Goal: Task Accomplishment & Management: Complete application form

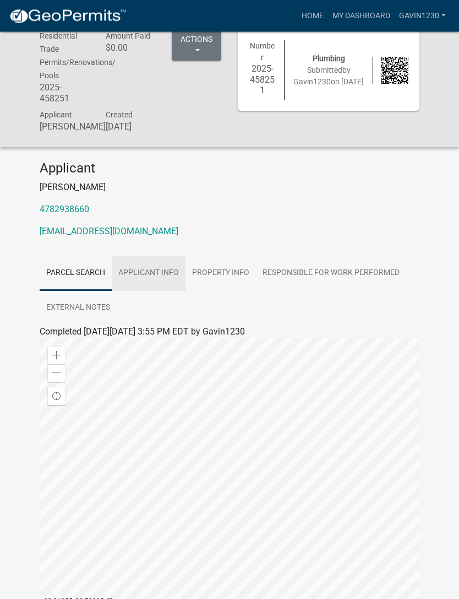
scroll to position [14, 0]
click at [148, 282] on link "Applicant Info" at bounding box center [149, 273] width 74 height 35
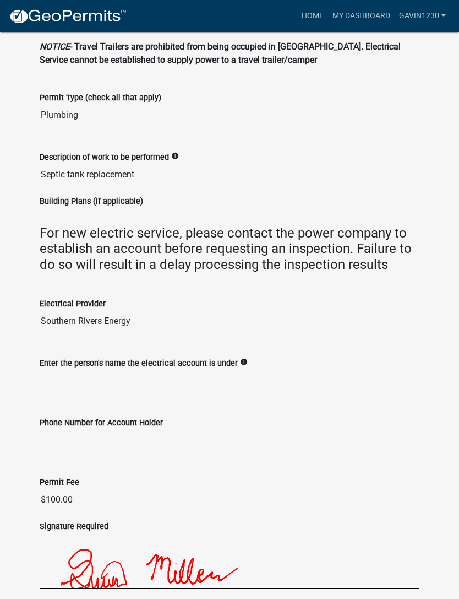
scroll to position [673, 0]
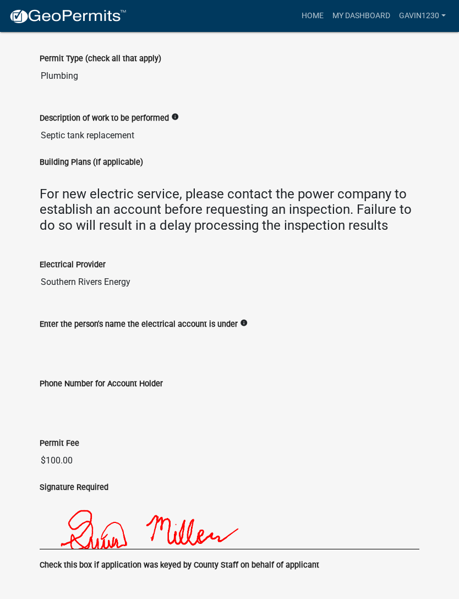
click at [246, 327] on icon "info" at bounding box center [244, 323] width 8 height 8
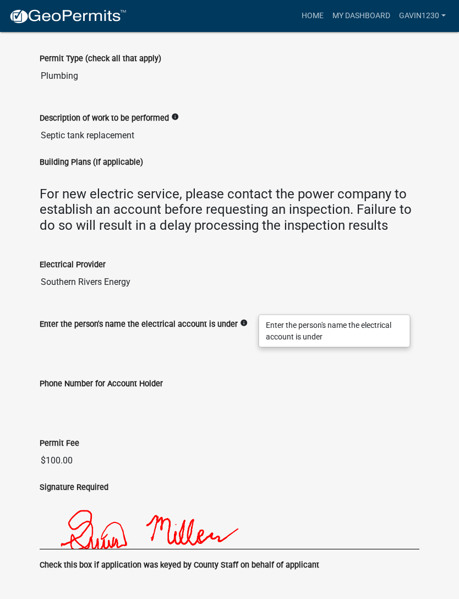
click at [277, 412] on input "Phone Number for Account Holder" at bounding box center [230, 401] width 380 height 22
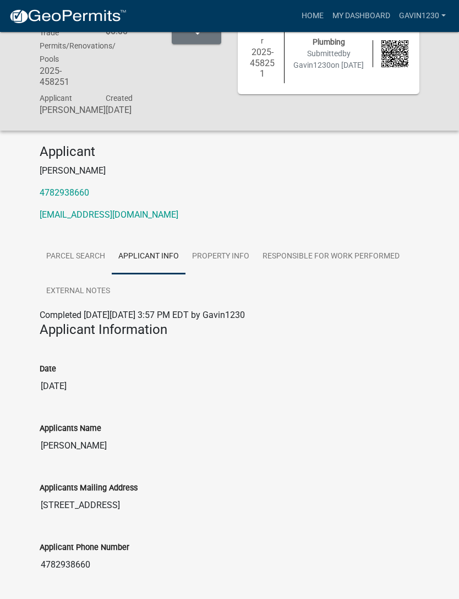
scroll to position [0, 0]
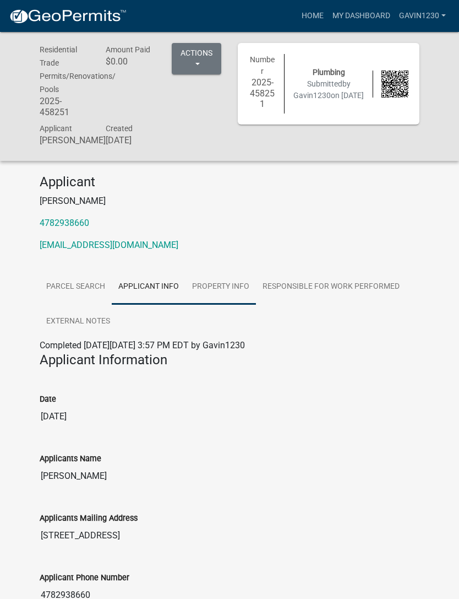
click at [232, 289] on link "Property Info" at bounding box center [221, 286] width 70 height 35
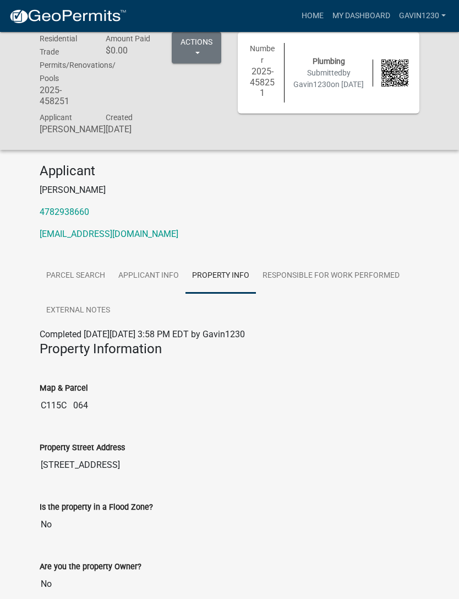
scroll to position [36, 0]
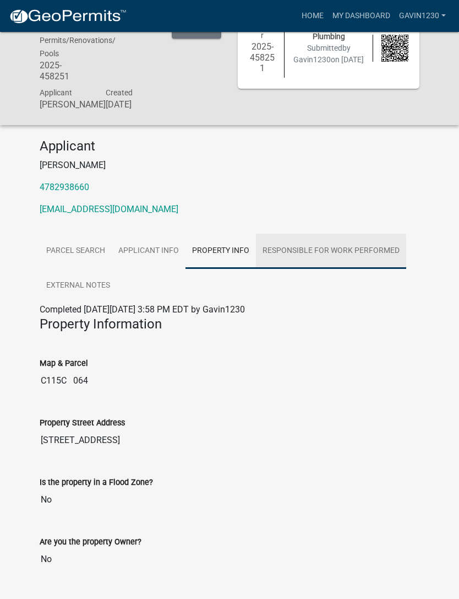
click at [376, 259] on link "Responsible for Work performed" at bounding box center [331, 250] width 150 height 35
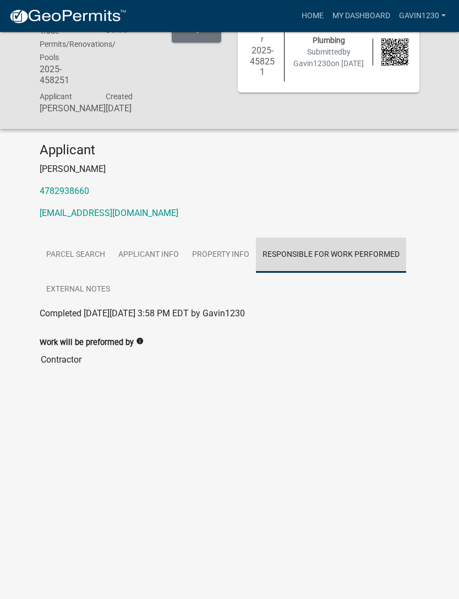
scroll to position [32, 0]
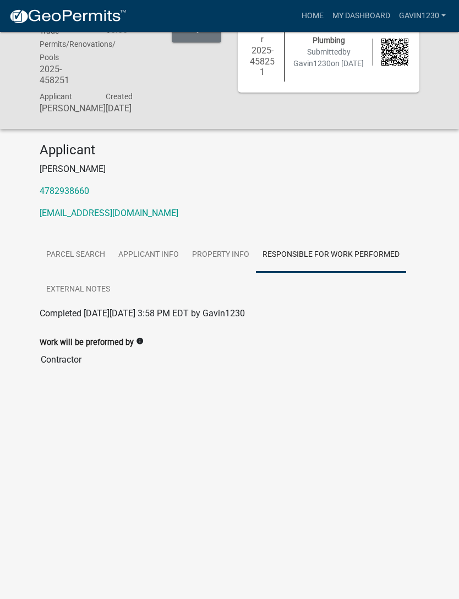
click at [84, 370] on input "Contractor" at bounding box center [230, 360] width 380 height 22
click at [144, 345] on icon "info" at bounding box center [140, 341] width 8 height 8
click at [236, 350] on div "Select who the work will be performed by" at bounding box center [227, 351] width 151 height 32
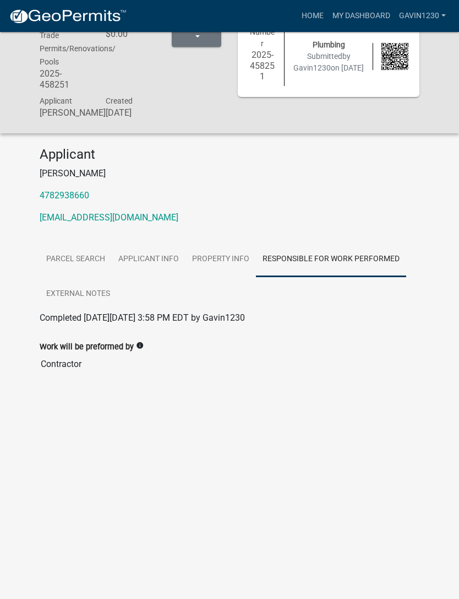
scroll to position [0, 0]
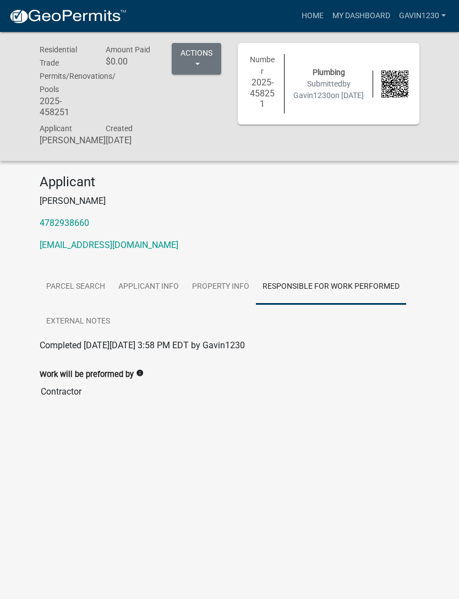
click at [296, 137] on div "Number 2025-458251 Plumbing Submitted by Gavin1230 on [DATE]" at bounding box center [329, 96] width 198 height 107
click at [270, 91] on h6 "2025-458251" at bounding box center [262, 93] width 27 height 32
click at [99, 305] on link "Parcel search" at bounding box center [76, 286] width 72 height 35
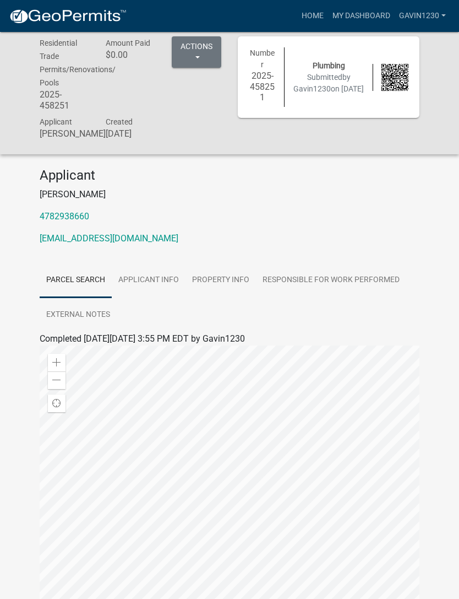
scroll to position [8, 0]
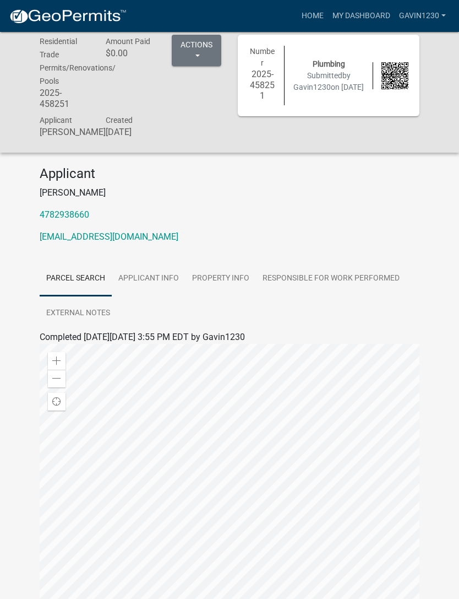
click at [198, 51] on button "Actions" at bounding box center [197, 50] width 50 height 31
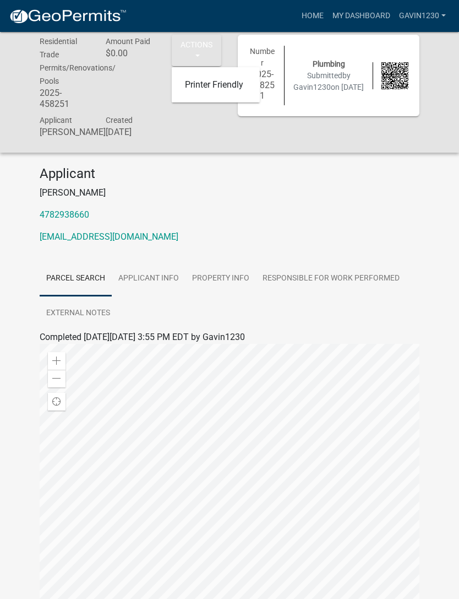
click at [232, 198] on p "[PERSON_NAME]" at bounding box center [230, 192] width 380 height 13
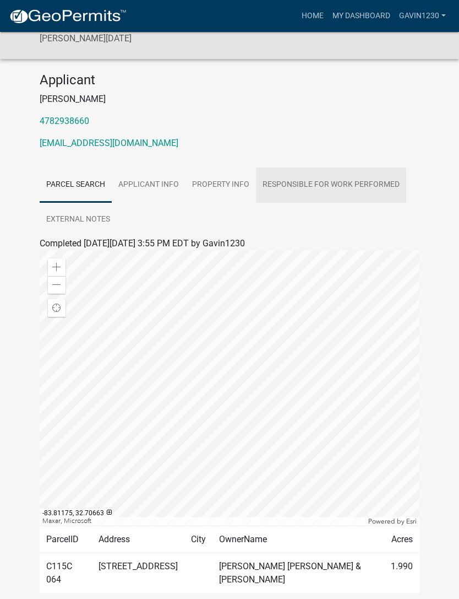
scroll to position [0, 0]
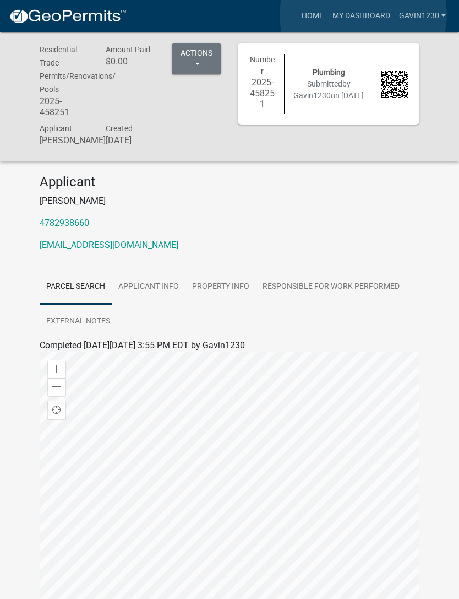
click at [364, 15] on link "My Dashboard" at bounding box center [361, 16] width 67 height 21
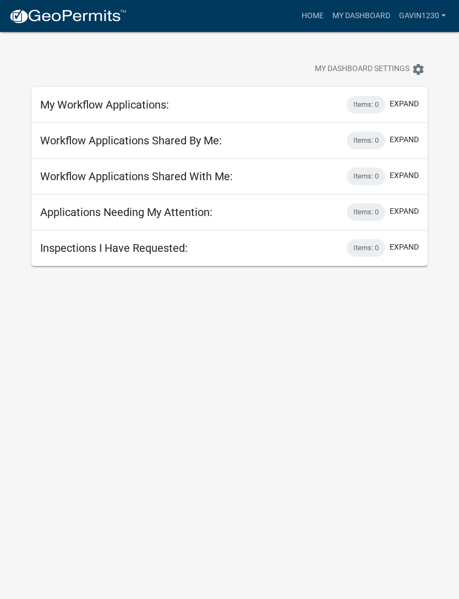
click at [66, 112] on div "My Workflow Applications: Items: 0 expand" at bounding box center [229, 105] width 397 height 36
click at [77, 108] on h5 "My Workflow Applications:" at bounding box center [104, 104] width 129 height 13
click at [405, 104] on button "expand" at bounding box center [404, 104] width 29 height 12
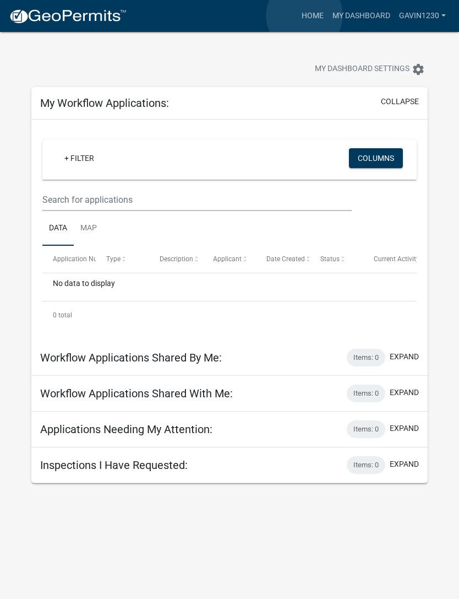
click at [305, 15] on link "Home" at bounding box center [312, 16] width 31 height 21
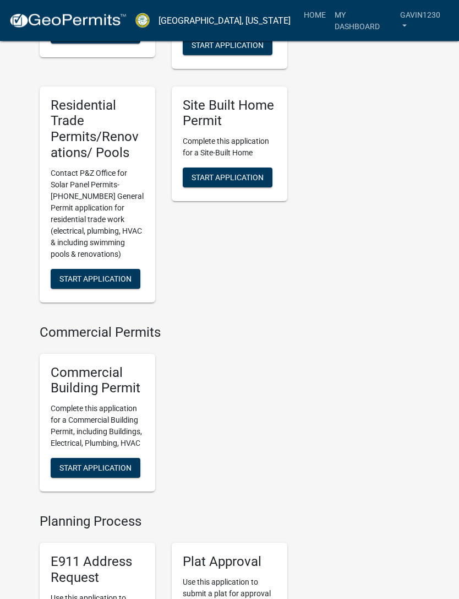
scroll to position [685, 0]
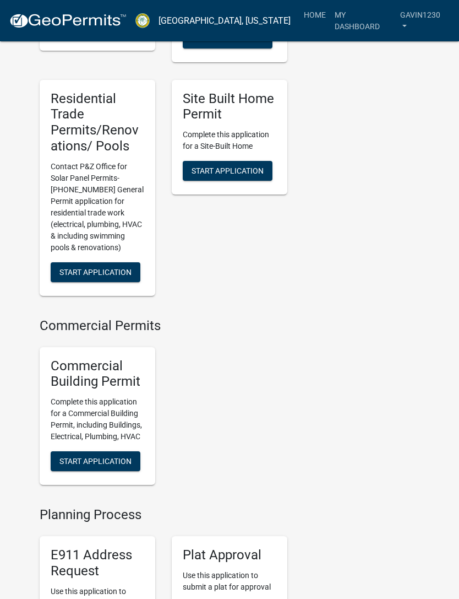
click at [69, 282] on button "Start Application" at bounding box center [96, 272] width 90 height 20
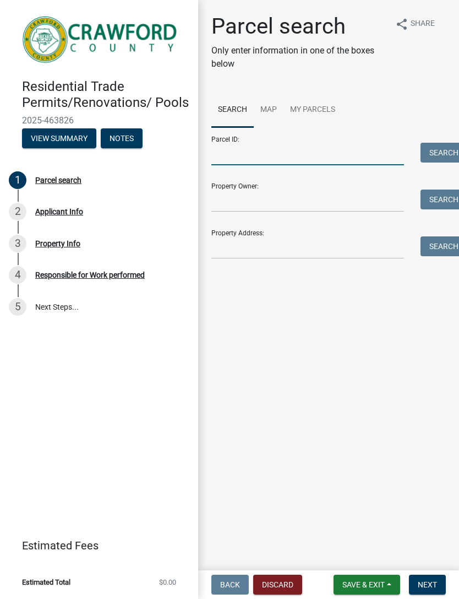
click at [380, 148] on input "Parcel ID:" at bounding box center [307, 154] width 193 height 23
click at [351, 239] on input "Property Address:" at bounding box center [307, 247] width 193 height 23
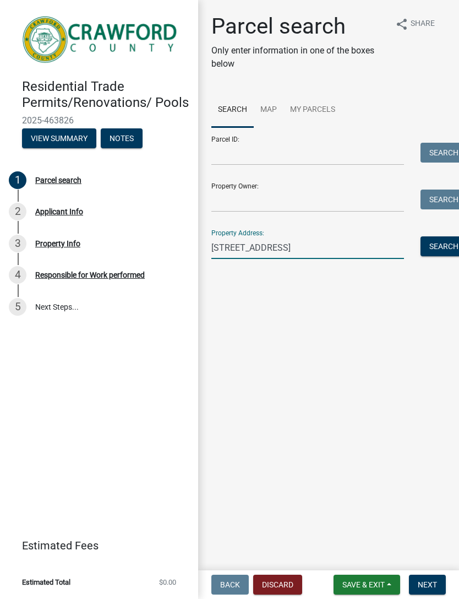
type input "[STREET_ADDRESS]"
click at [434, 244] on button "Search" at bounding box center [444, 246] width 47 height 20
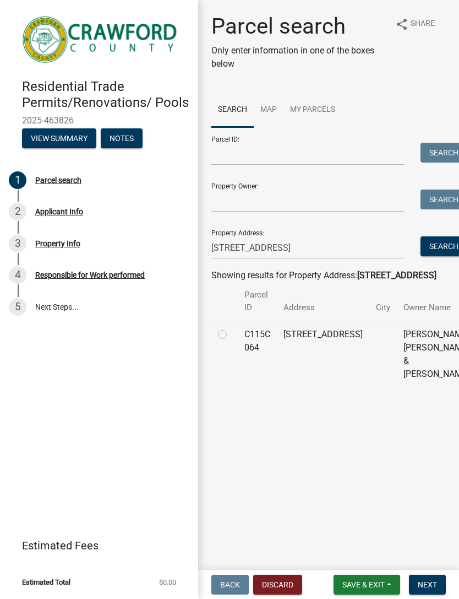
click at [231, 328] on label at bounding box center [231, 328] width 0 height 0
click at [231, 335] on 064 "radio" at bounding box center [234, 331] width 7 height 7
radio 064 "true"
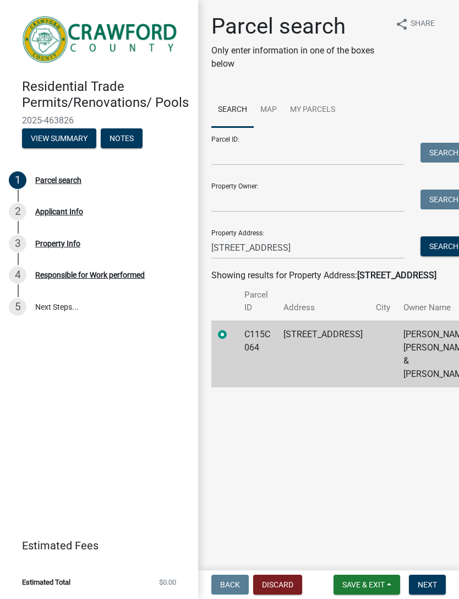
click at [430, 583] on span "Next" at bounding box center [427, 584] width 19 height 9
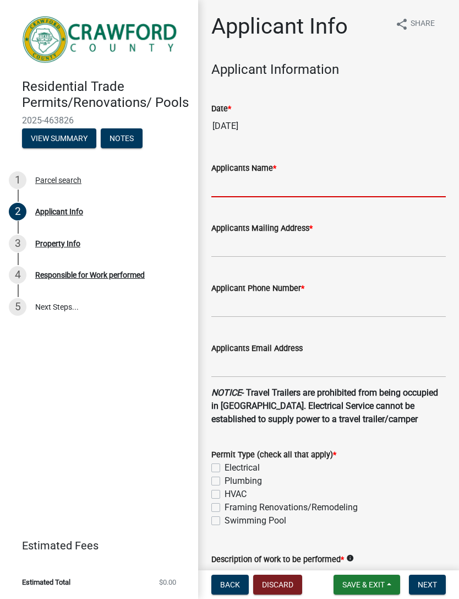
click at [410, 194] on input "Applicants Name *" at bounding box center [328, 186] width 235 height 23
type input "[PERSON_NAME]"
click at [398, 251] on input "Applicants Mailing Address *" at bounding box center [328, 246] width 235 height 23
type input "3"
type input "4"
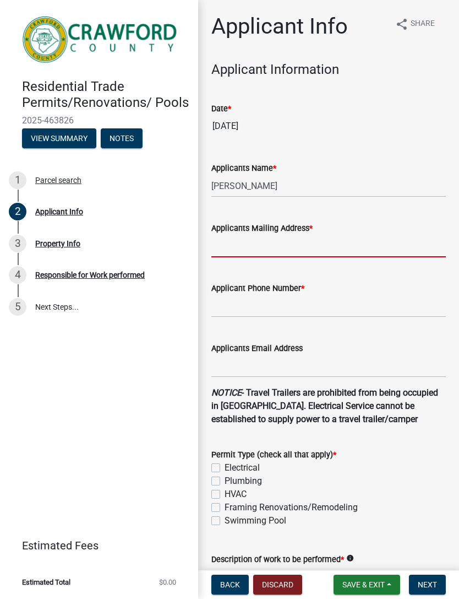
type input "[STREET_ADDRESS]"
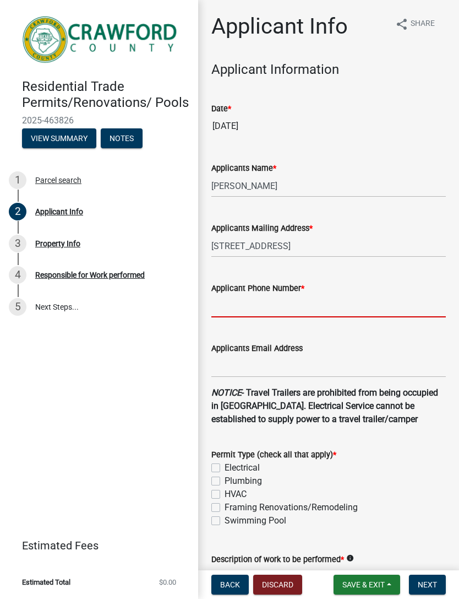
click at [384, 307] on input "Applicant Phone Number *" at bounding box center [328, 306] width 235 height 23
type input "4782938660"
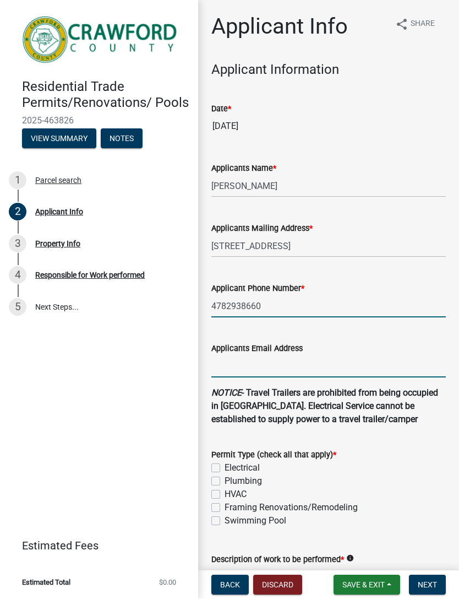
click at [375, 371] on input "Applicants Email Address" at bounding box center [328, 366] width 235 height 23
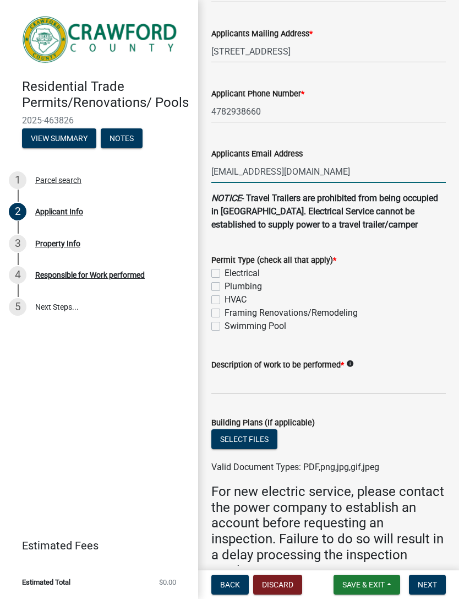
scroll to position [200, 0]
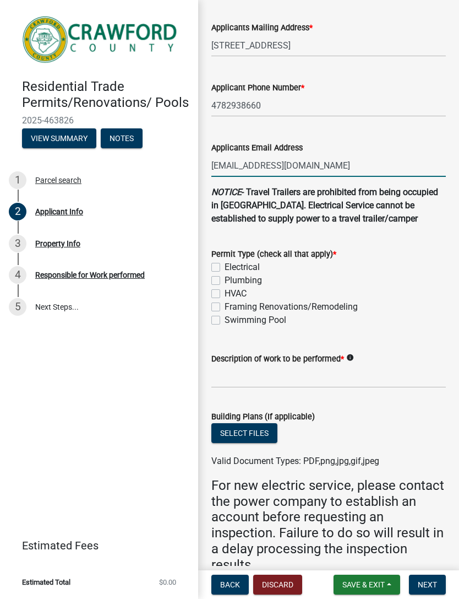
type input "[EMAIL_ADDRESS][DOMAIN_NAME]"
click at [225, 281] on label "Plumbing" at bounding box center [243, 280] width 37 height 13
click at [225, 281] on input "Plumbing" at bounding box center [228, 277] width 7 height 7
checkbox input "true"
checkbox input "false"
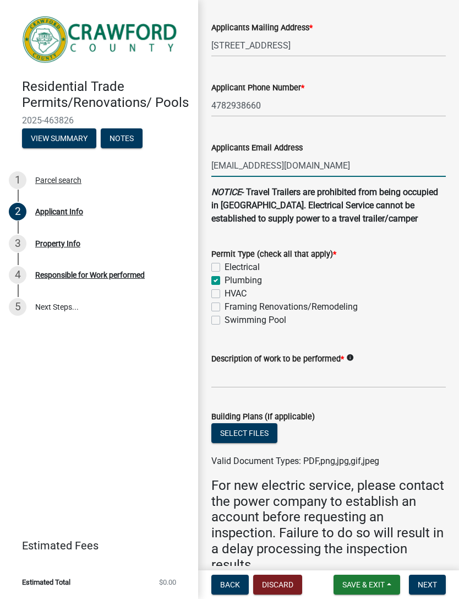
checkbox input "true"
checkbox input "false"
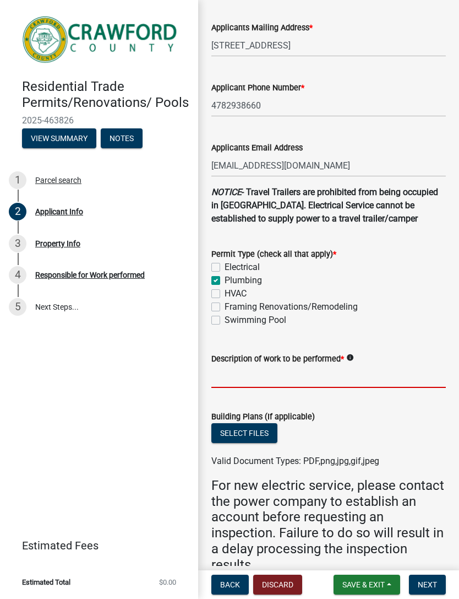
click at [372, 378] on input "Description of work to be performed *" at bounding box center [328, 376] width 235 height 23
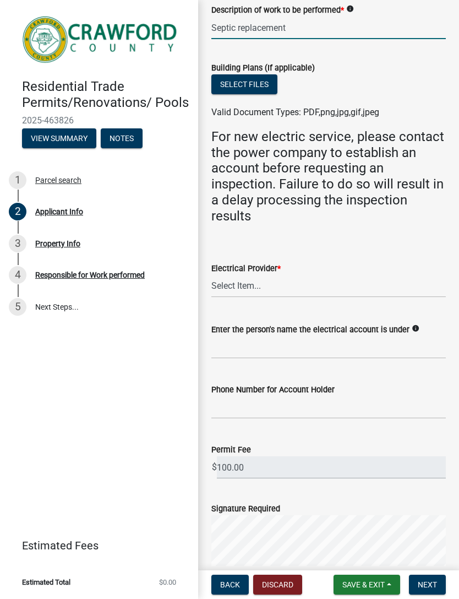
scroll to position [612, 0]
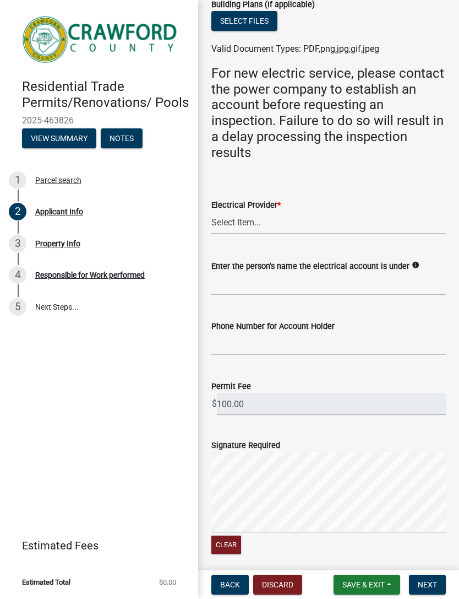
type input "Septic replacement"
click at [406, 230] on select "Select Item... Flint Energies [US_STATE] Power Southern Rivers Energy [PERSON_N…" at bounding box center [328, 222] width 235 height 23
select select "9109ffdd-0fb5-42df-a5b6-3689c48fd073"
click at [428, 590] on button "Next" at bounding box center [427, 584] width 37 height 20
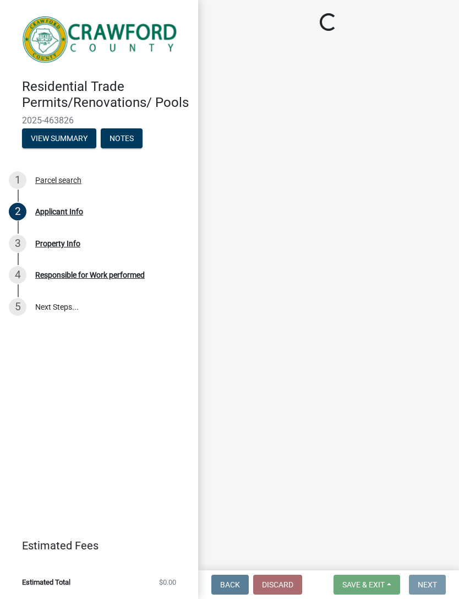
scroll to position [0, 0]
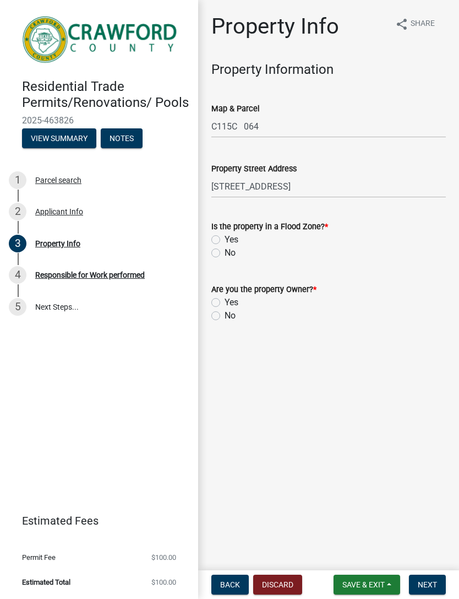
click at [231, 256] on label "No" at bounding box center [230, 252] width 11 height 13
click at [231, 253] on input "No" at bounding box center [228, 249] width 7 height 7
radio input "true"
click at [229, 319] on label "No" at bounding box center [230, 315] width 11 height 13
click at [229, 316] on input "No" at bounding box center [228, 312] width 7 height 7
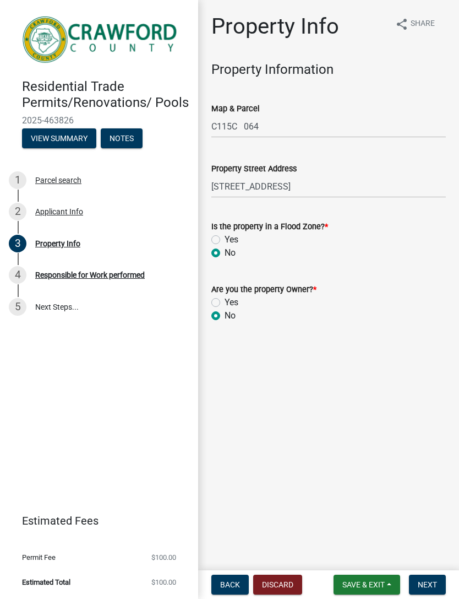
radio input "true"
click at [428, 575] on button "Next" at bounding box center [427, 584] width 37 height 20
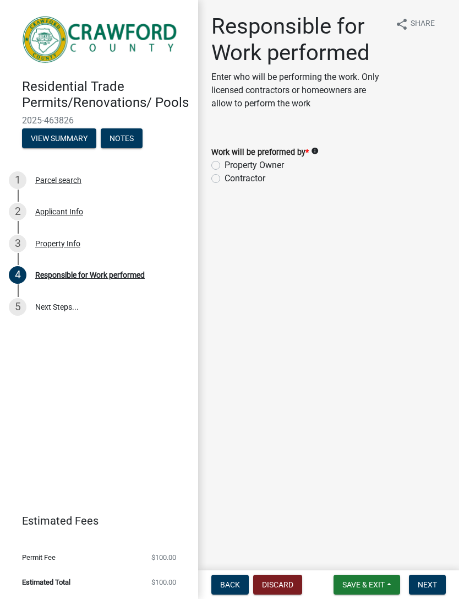
click at [225, 181] on label "Contractor" at bounding box center [245, 178] width 41 height 13
click at [225, 179] on input "Contractor" at bounding box center [228, 175] width 7 height 7
radio input "true"
click at [427, 588] on span "Next" at bounding box center [427, 584] width 19 height 9
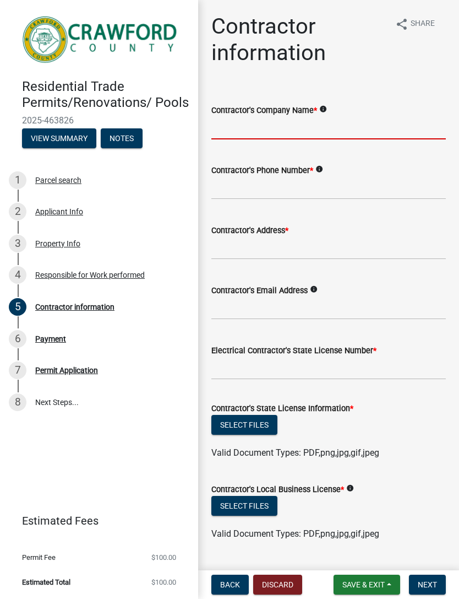
click at [369, 137] on input "Contractor's Company Name *" at bounding box center [328, 128] width 235 height 23
type input "HOW Contracting"
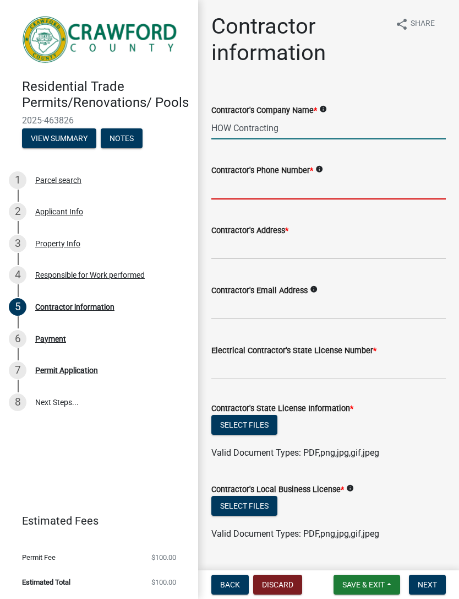
click at [369, 191] on input "Contractor's Phone Number *" at bounding box center [328, 188] width 235 height 23
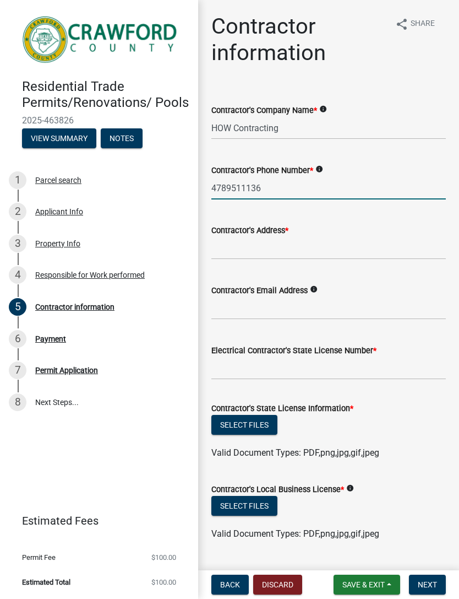
type input "4789511136"
click at [267, 245] on input "Contractor's Address *" at bounding box center [328, 248] width 235 height 23
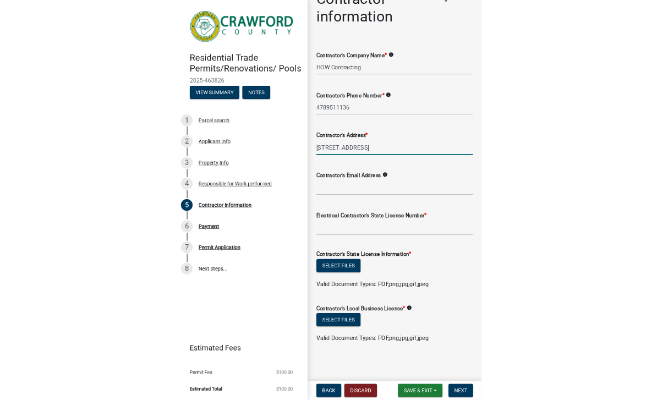
scroll to position [28, 0]
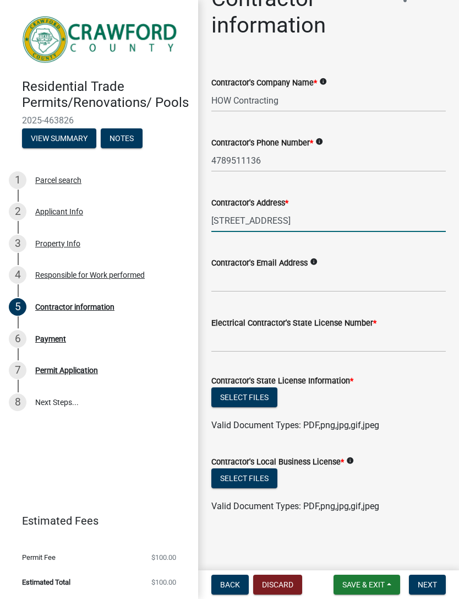
type input "[STREET_ADDRESS]"
click at [388, 341] on input "Electrical Contractor's State License Number *" at bounding box center [328, 340] width 235 height 23
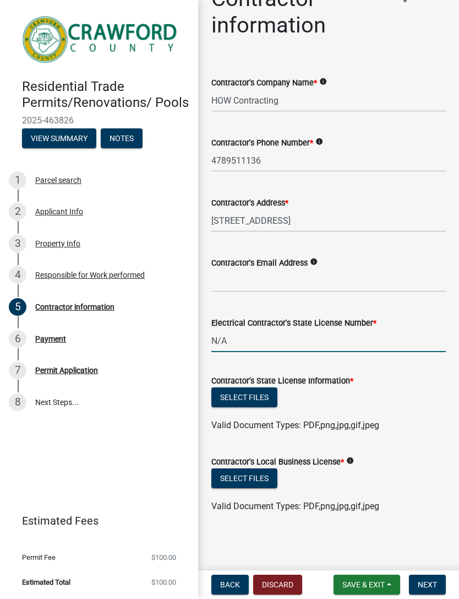
type input "N/A"
click at [407, 382] on div "Contractor's State License Information *" at bounding box center [328, 380] width 235 height 13
